Goal: Transaction & Acquisition: Book appointment/travel/reservation

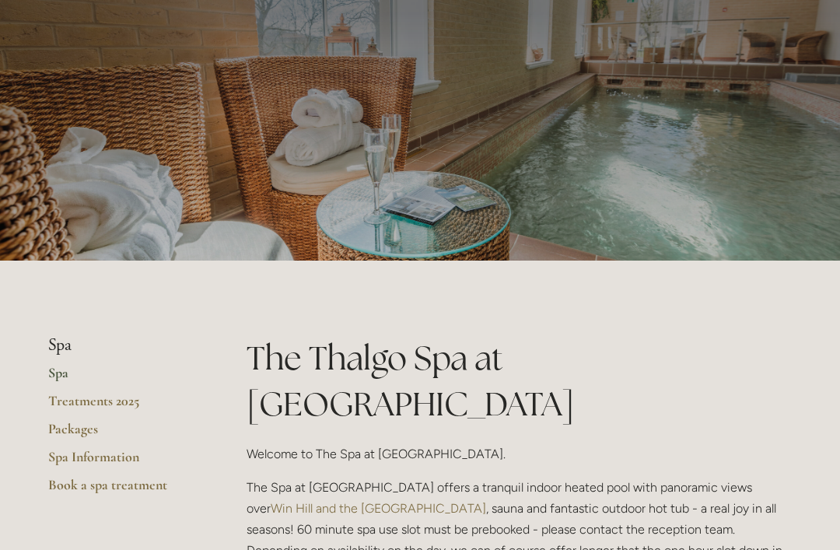
scroll to position [62, 0]
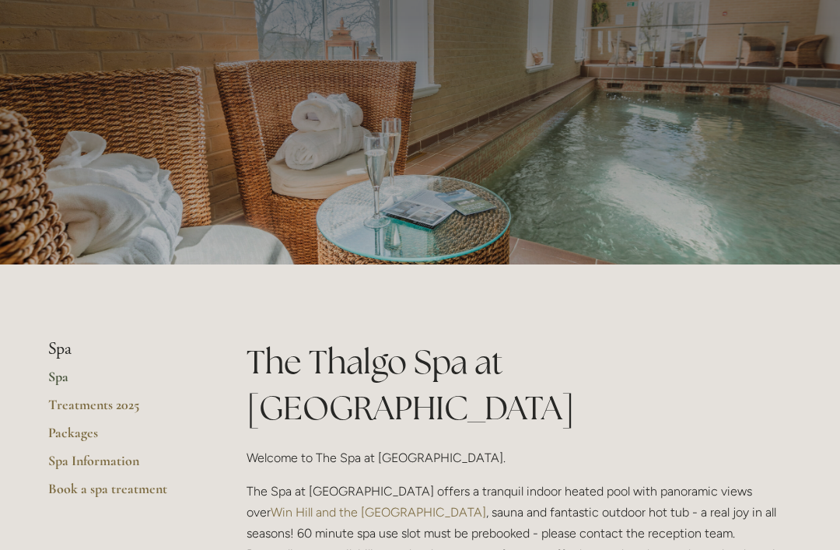
click at [89, 431] on link "Packages" at bounding box center [122, 438] width 149 height 28
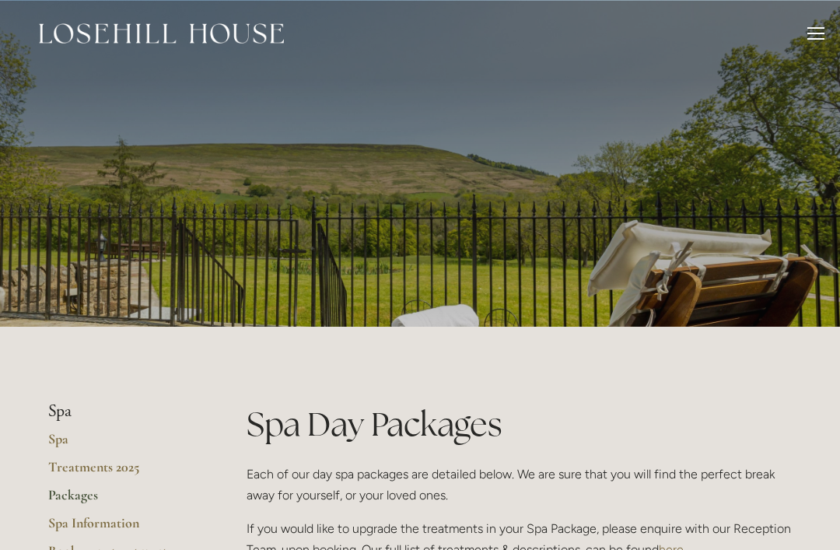
click at [811, 40] on div at bounding box center [815, 35] width 17 height 17
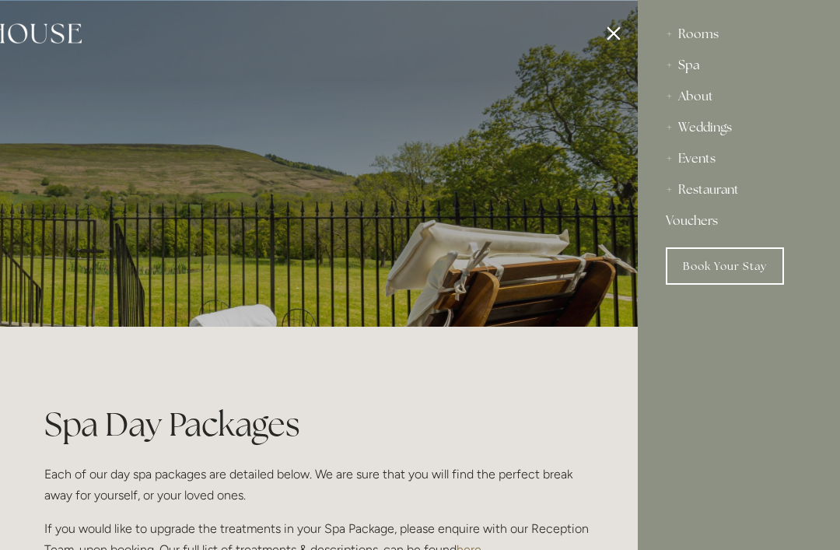
click at [673, 33] on div "Rooms" at bounding box center [739, 34] width 146 height 31
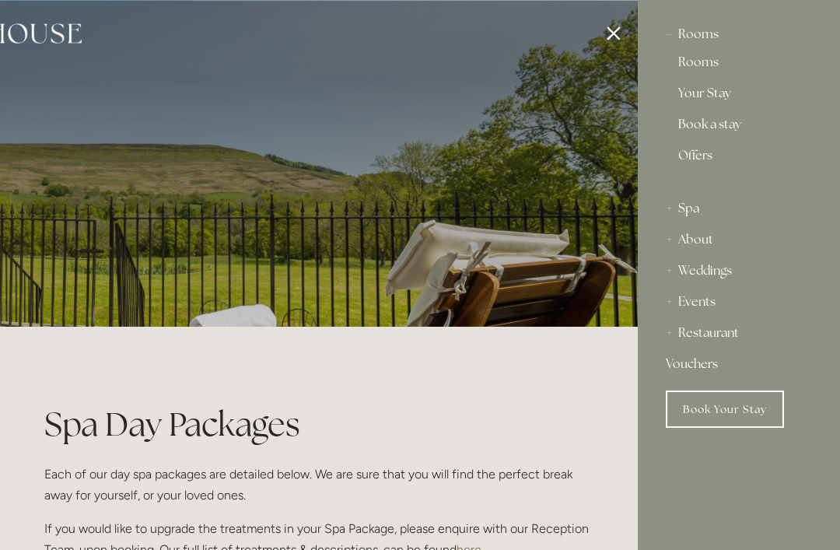
click at [672, 205] on div "Spa" at bounding box center [739, 208] width 146 height 31
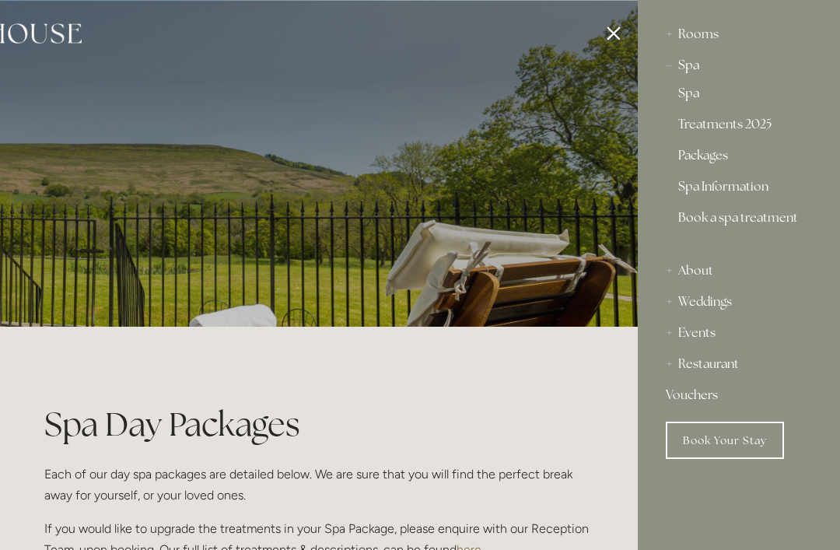
click at [720, 152] on link "Packages" at bounding box center [738, 158] width 121 height 19
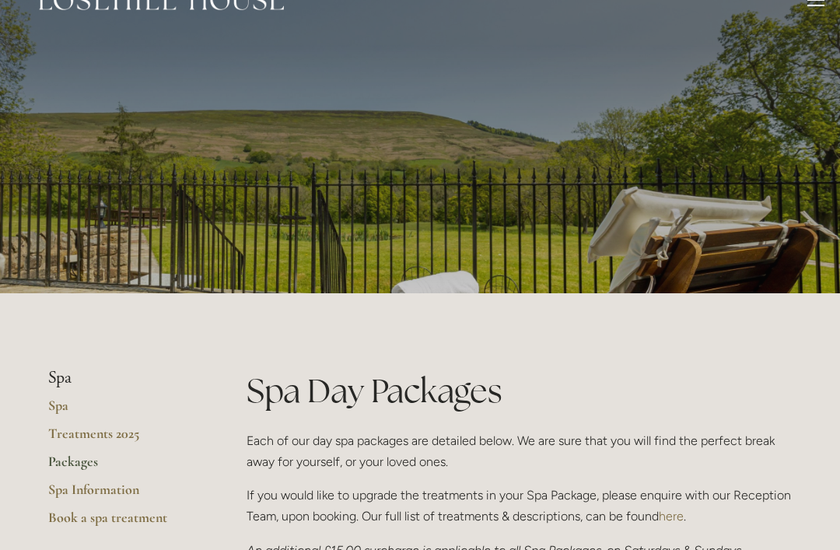
scroll to position [30, 0]
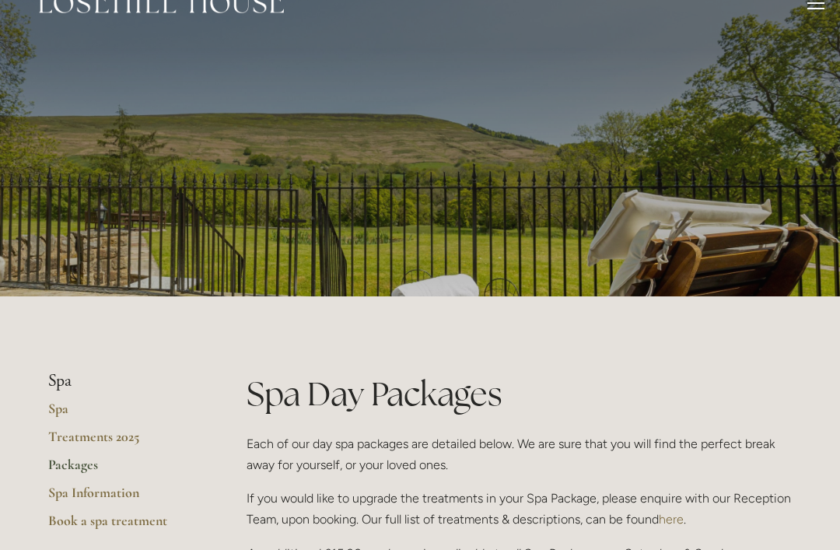
click at [813, 0] on div at bounding box center [815, 5] width 17 height 17
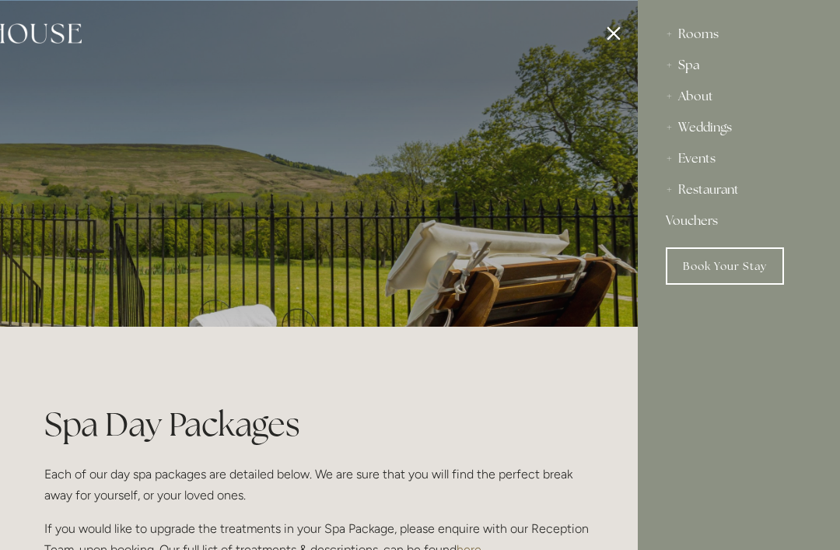
scroll to position [0, 0]
click at [688, 36] on div "Rooms" at bounding box center [739, 34] width 146 height 31
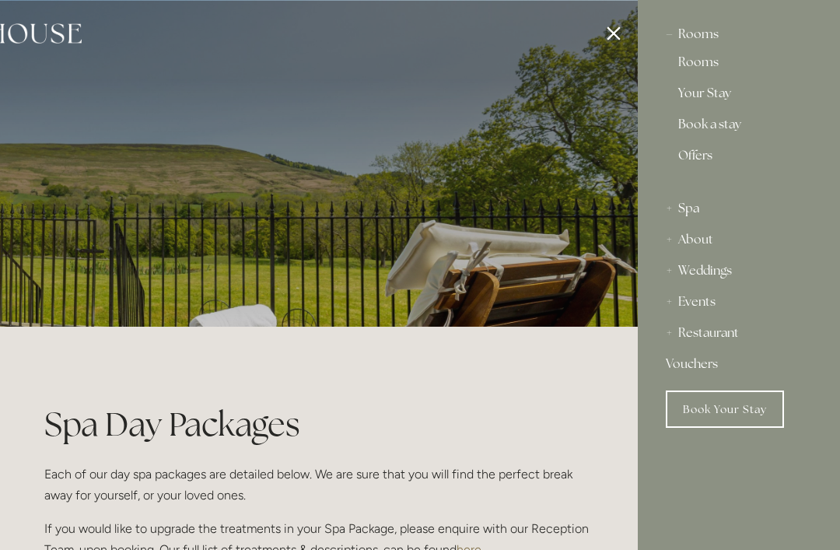
click at [697, 152] on link "Offers" at bounding box center [738, 161] width 121 height 25
